Goal: Check status: Check status

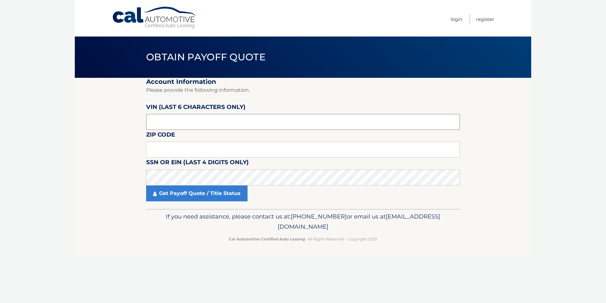
click at [208, 118] on input "text" at bounding box center [303, 122] width 314 height 16
type input "597911"
click at [221, 147] on input "text" at bounding box center [303, 149] width 314 height 16
type input "07726"
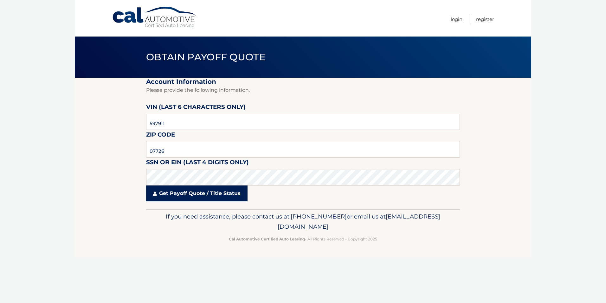
click at [231, 198] on link "Get Payoff Quote / Title Status" at bounding box center [197, 193] width 102 height 16
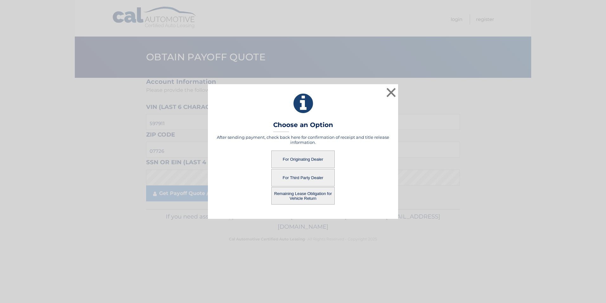
click at [314, 153] on button "For Originating Dealer" at bounding box center [303, 158] width 63 height 17
click at [313, 157] on button "For Originating Dealer" at bounding box center [303, 158] width 63 height 17
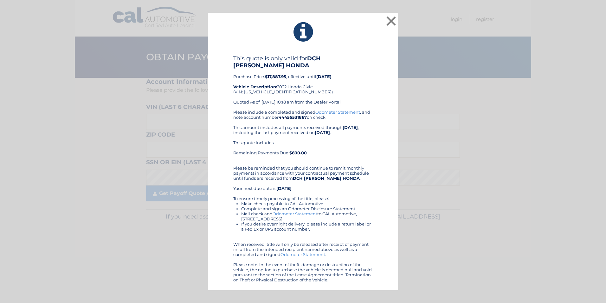
click at [380, 19] on div "× This quote is only valid for DCH [PERSON_NAME] HONDA Purchase Price: $17,887.…" at bounding box center [303, 151] width 190 height 277
click at [390, 27] on button "×" at bounding box center [391, 21] width 13 height 13
